Goal: Transaction & Acquisition: Purchase product/service

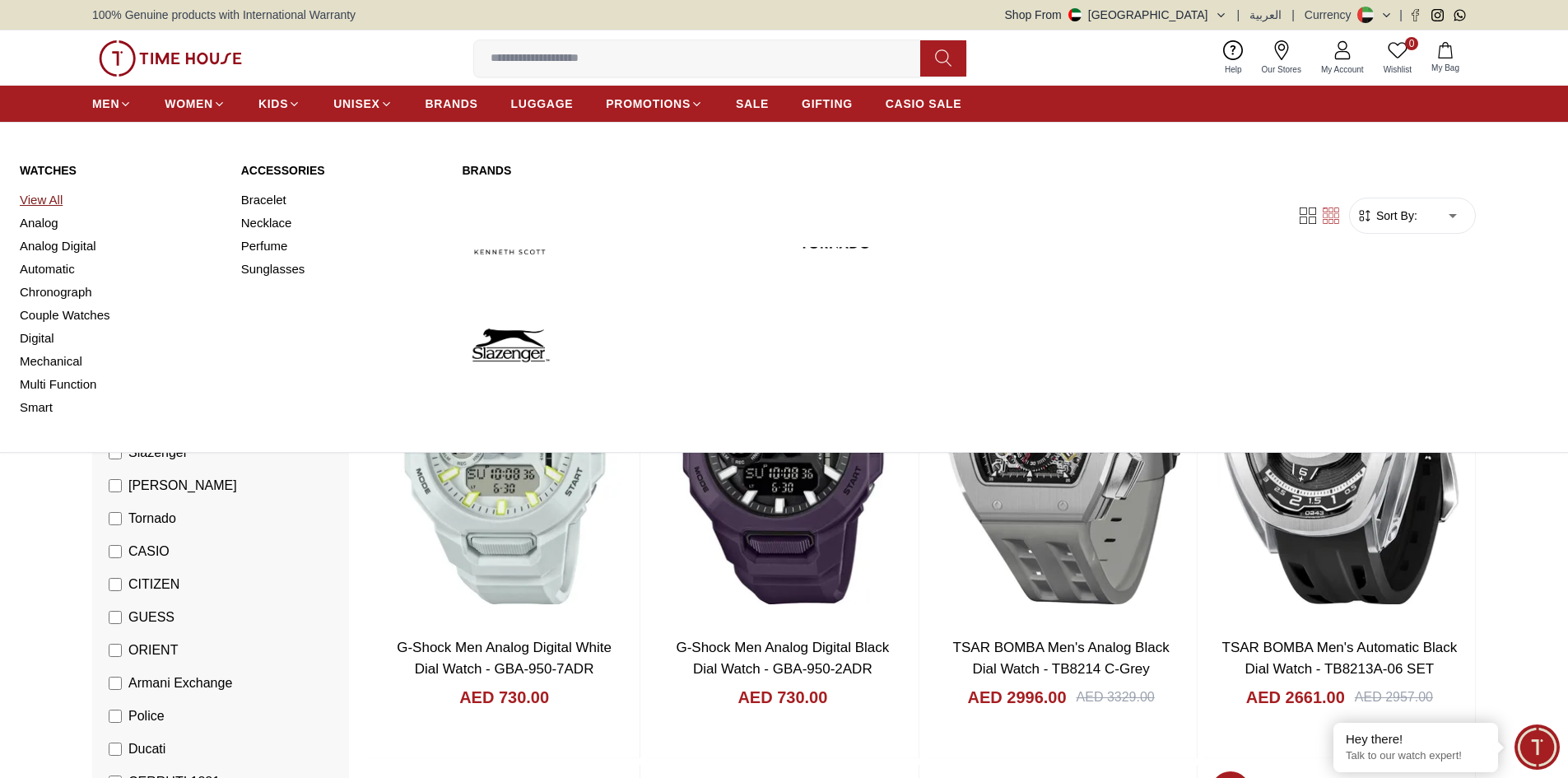
click at [49, 192] on link "View All" at bounding box center [120, 199] width 202 height 23
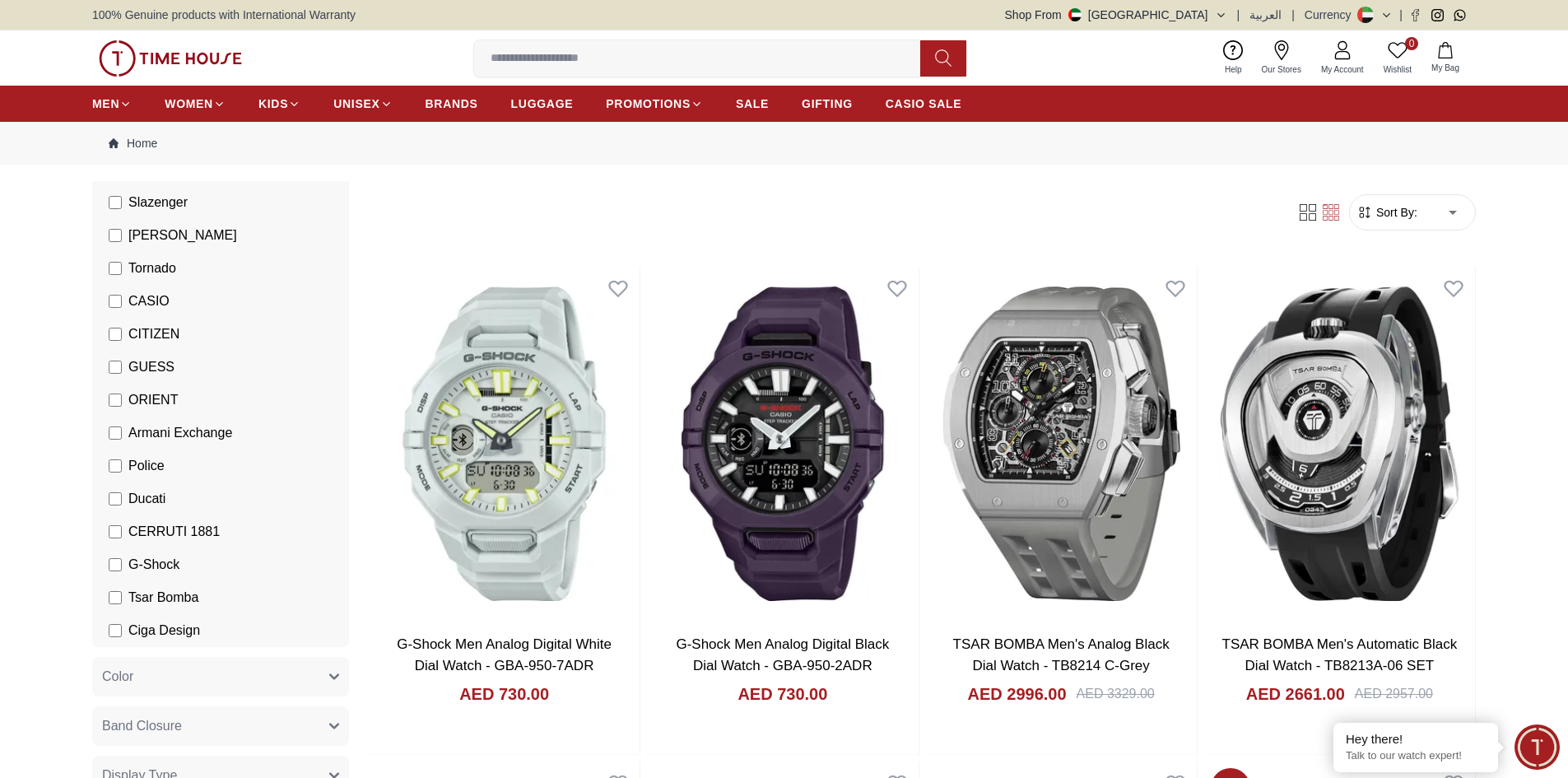
scroll to position [329, 0]
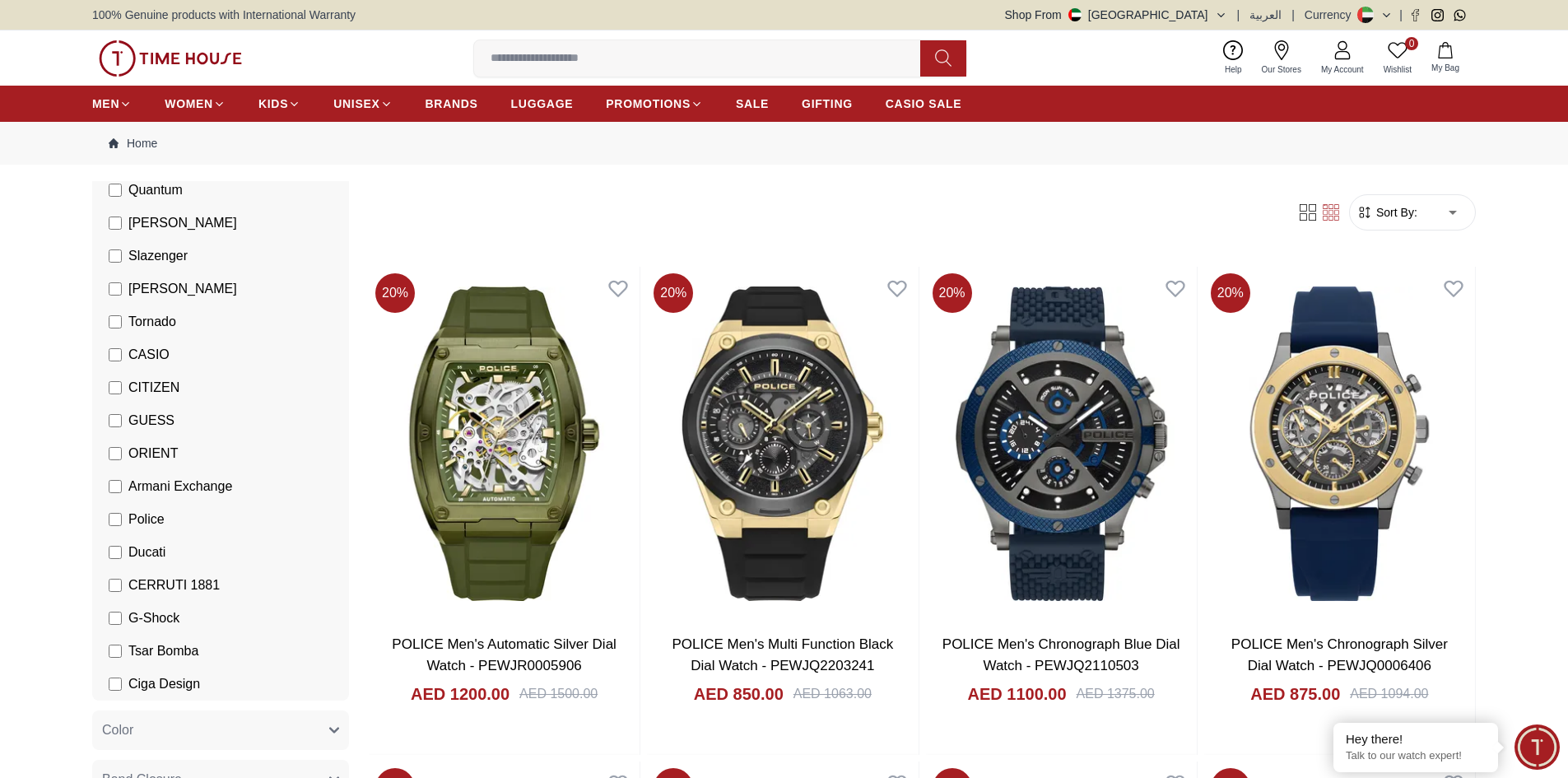
scroll to position [165, 0]
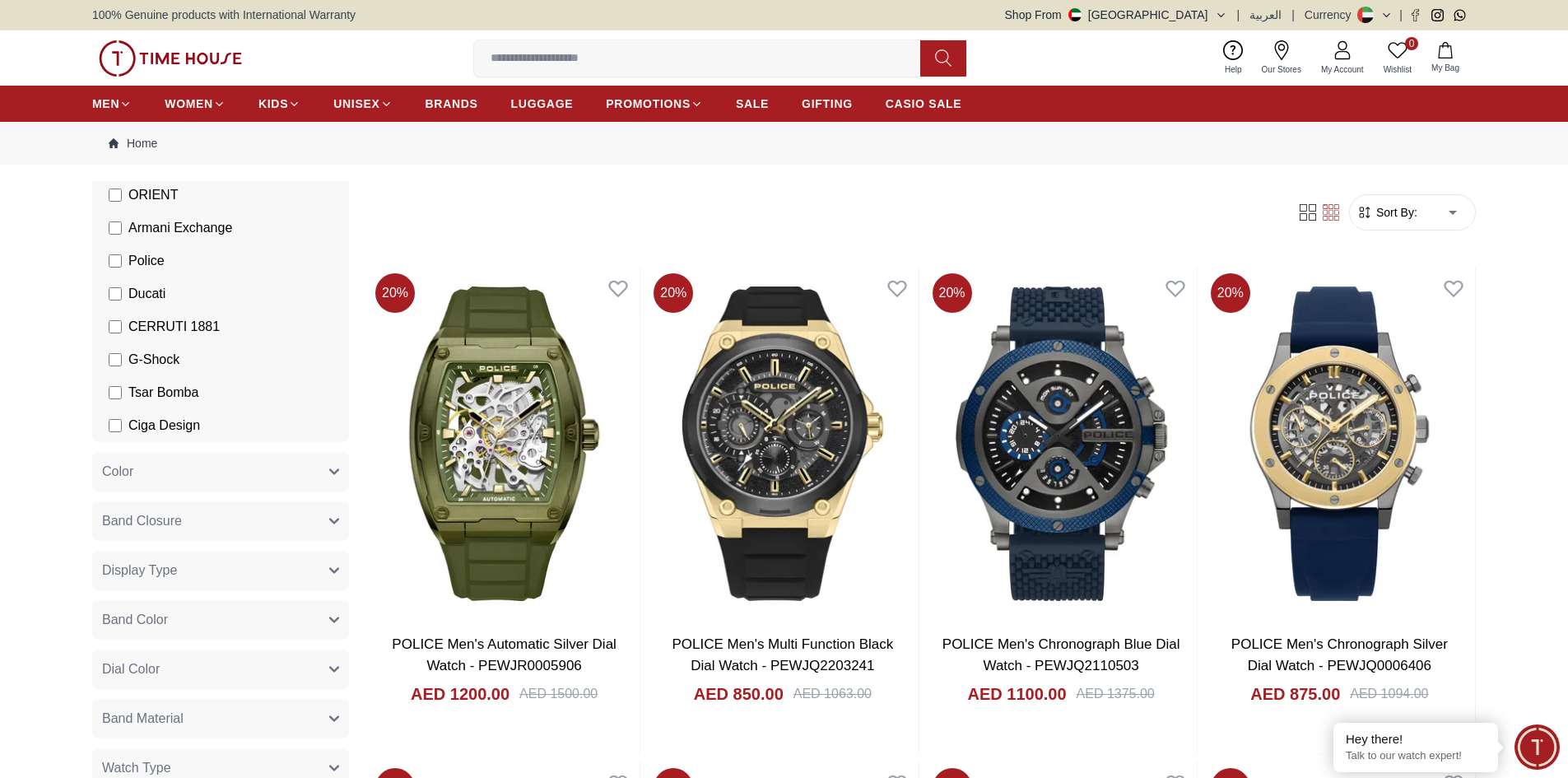
scroll to position [576, 0]
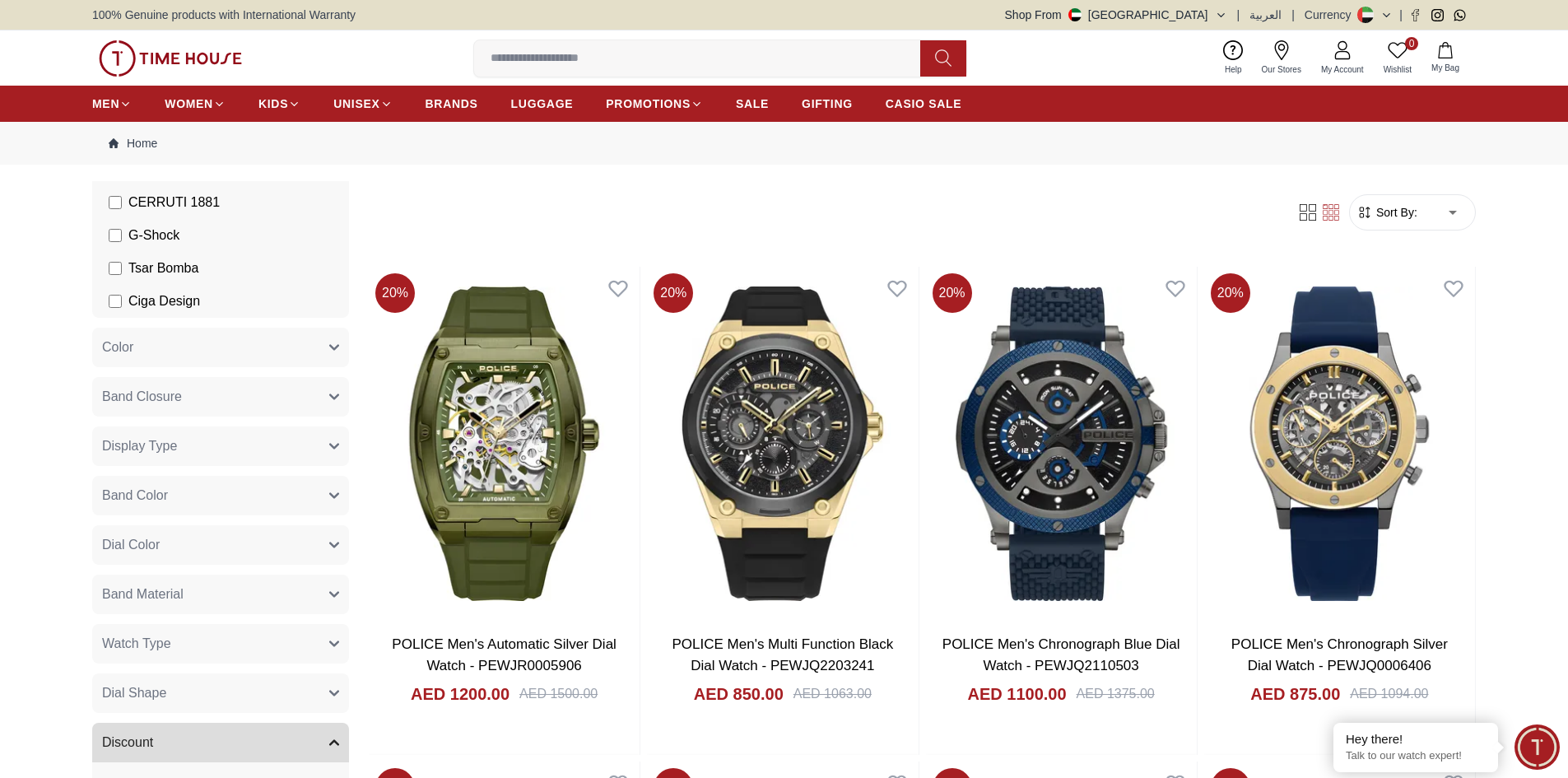
click at [204, 397] on button "Band Closure" at bounding box center [220, 396] width 257 height 40
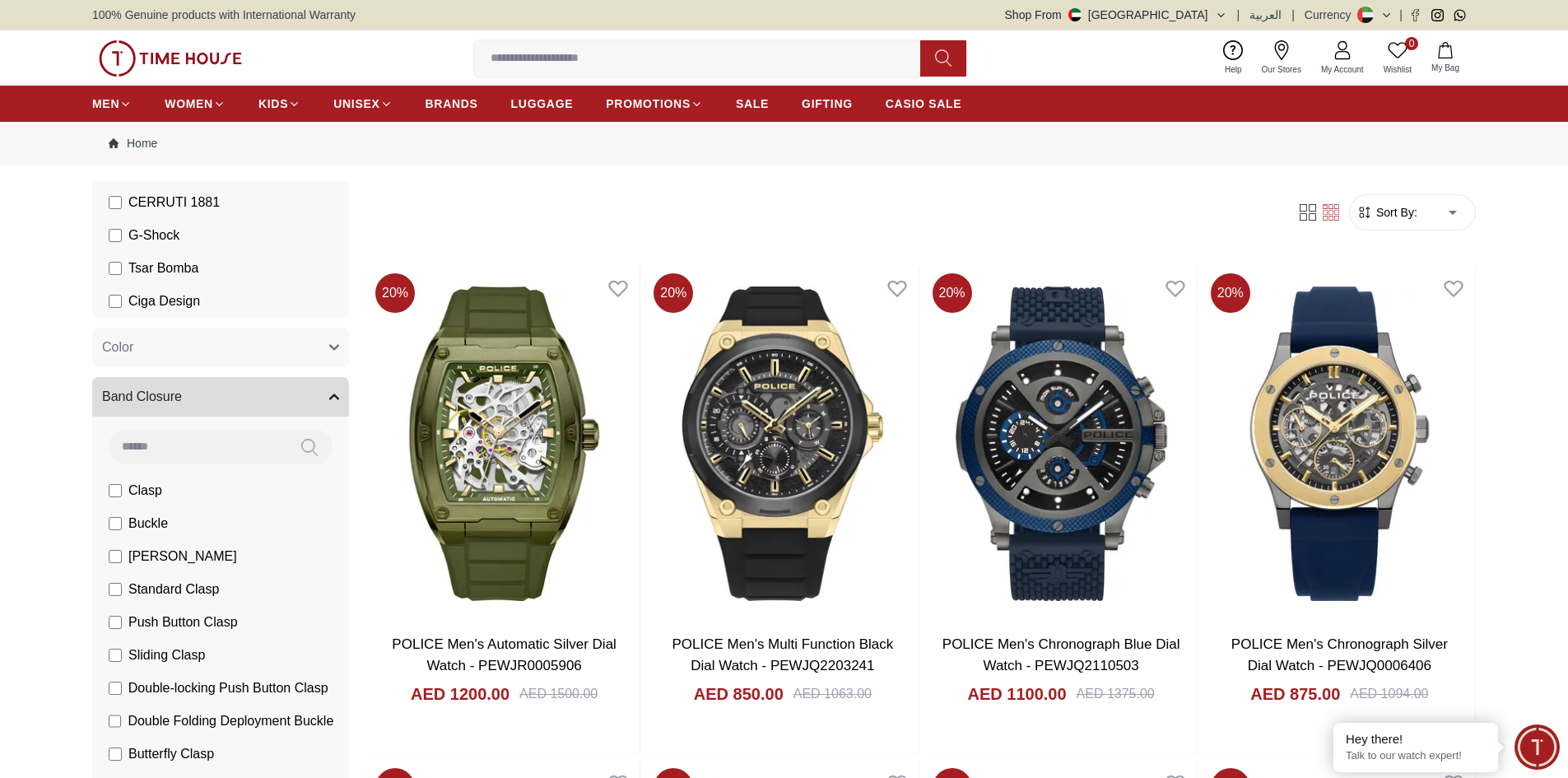
click at [204, 397] on button "Band Closure" at bounding box center [220, 396] width 257 height 40
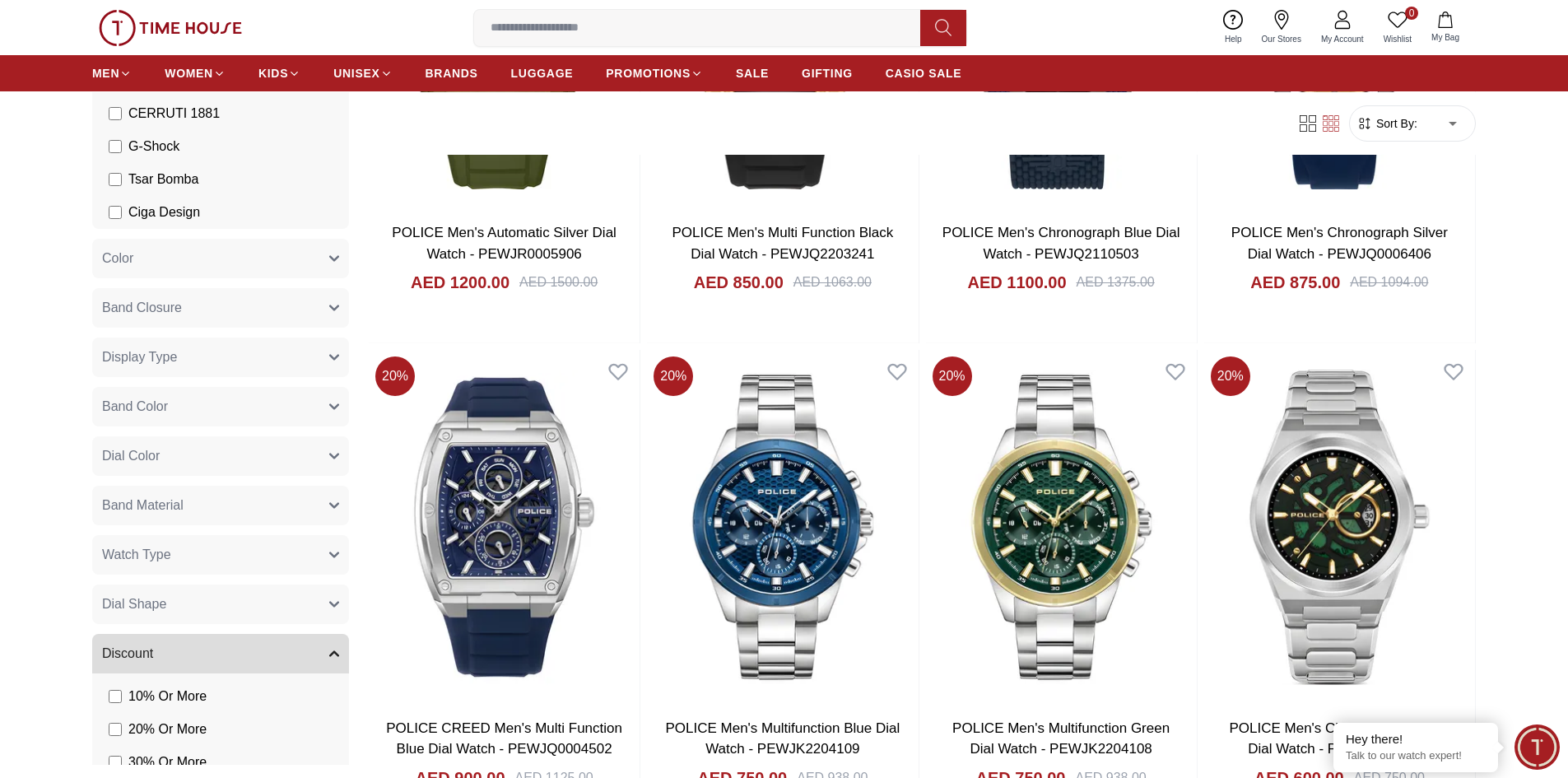
scroll to position [659, 0]
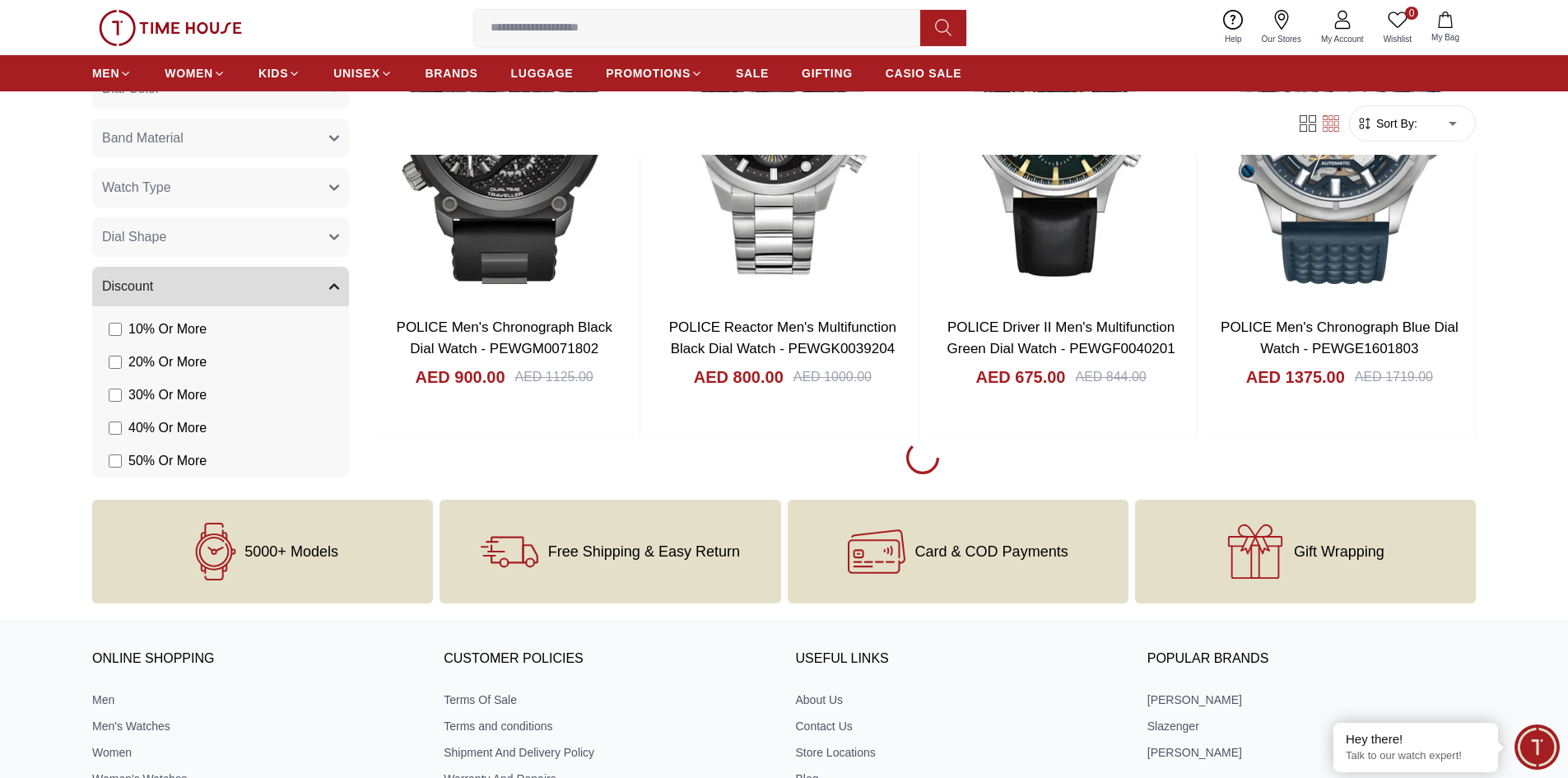
scroll to position [2388, 0]
